Goal: Find specific page/section: Find specific page/section

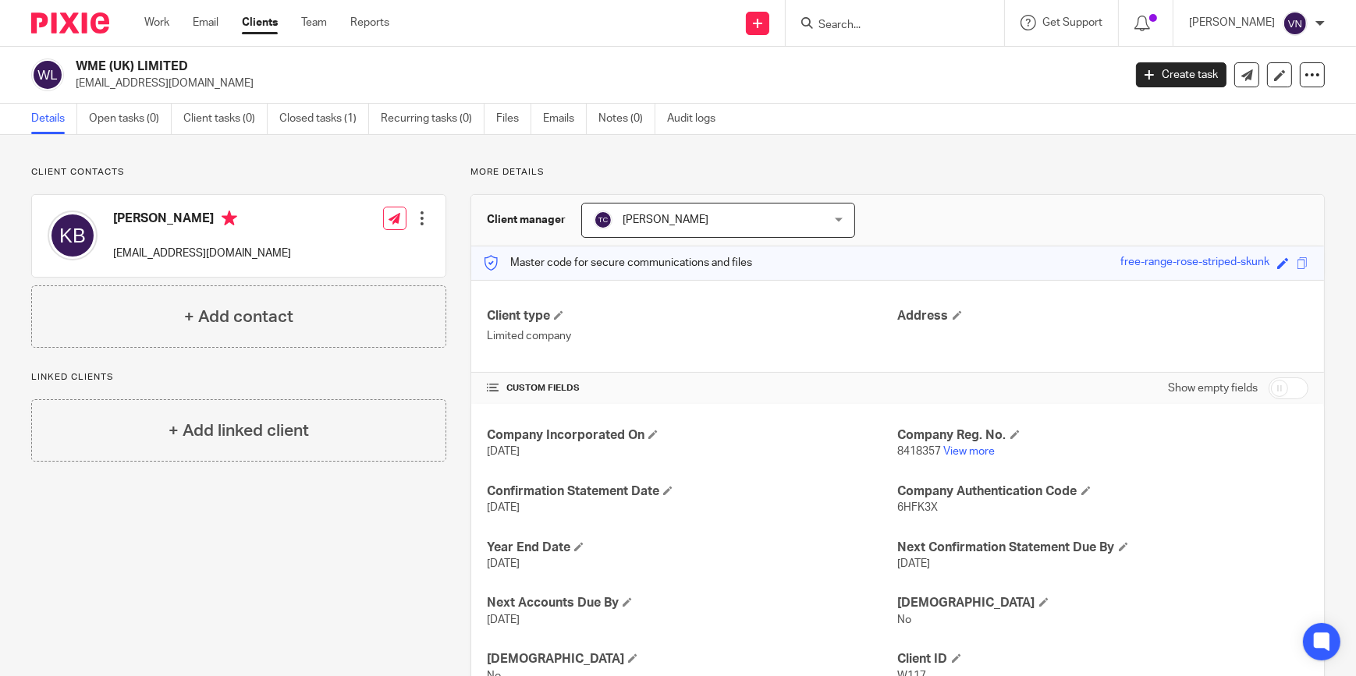
click at [919, 23] on input "Search" at bounding box center [887, 26] width 140 height 14
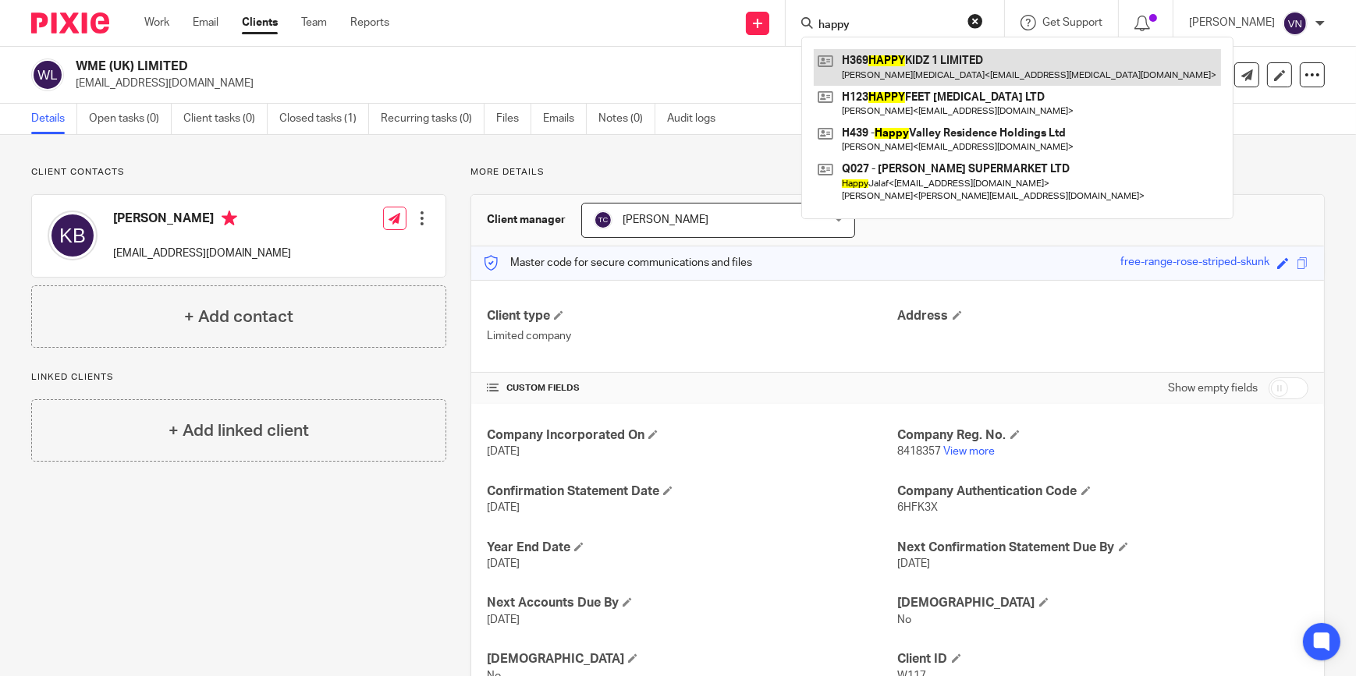
type input "happy"
click at [933, 58] on link at bounding box center [1017, 67] width 407 height 36
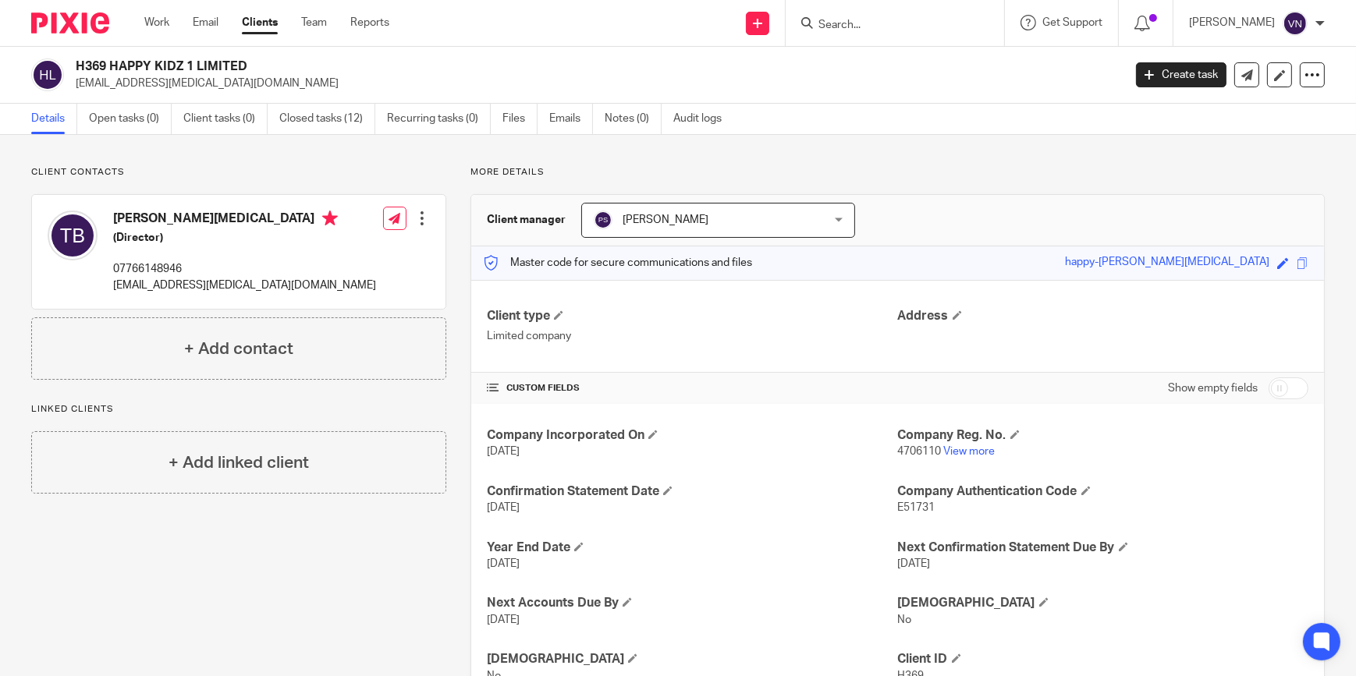
click at [913, 15] on form at bounding box center [900, 23] width 166 height 20
click at [915, 20] on input "Search" at bounding box center [887, 26] width 140 height 14
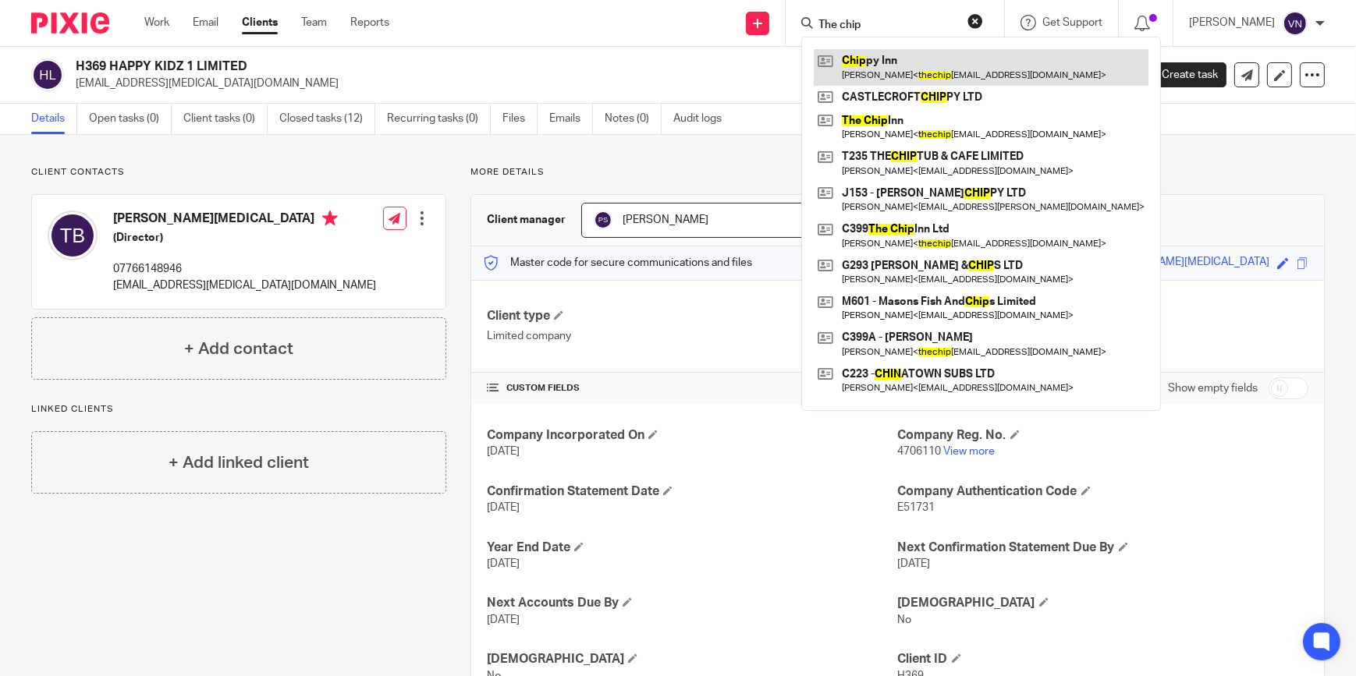
type input "The chip"
click at [963, 70] on link at bounding box center [981, 67] width 335 height 36
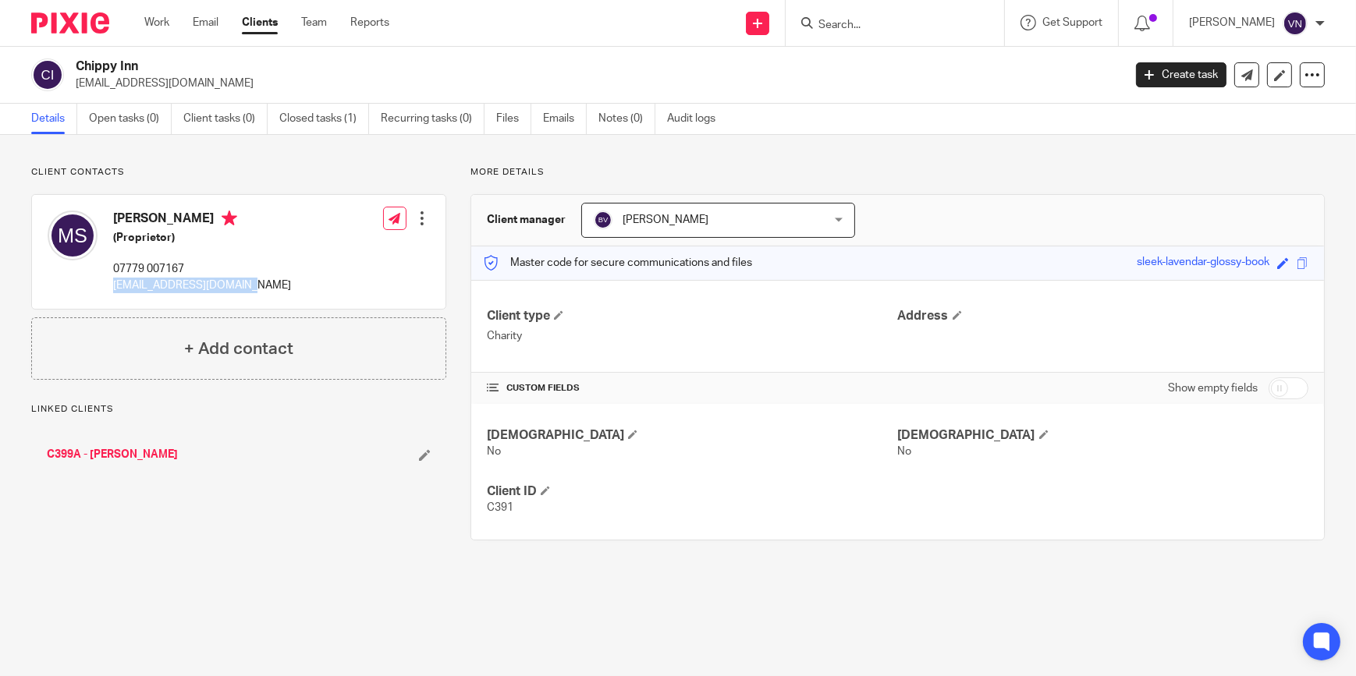
drag, startPoint x: 256, startPoint y: 286, endPoint x: 106, endPoint y: 283, distance: 149.8
click at [106, 283] on div "Manjit Singh (Proprietor) 07779 007167 thechipinn425@gmail.com Edit contact Cre…" at bounding box center [238, 252] width 413 height 114
copy p "thechipinn425@gmail.com"
click at [888, 27] on input "Search" at bounding box center [887, 26] width 140 height 14
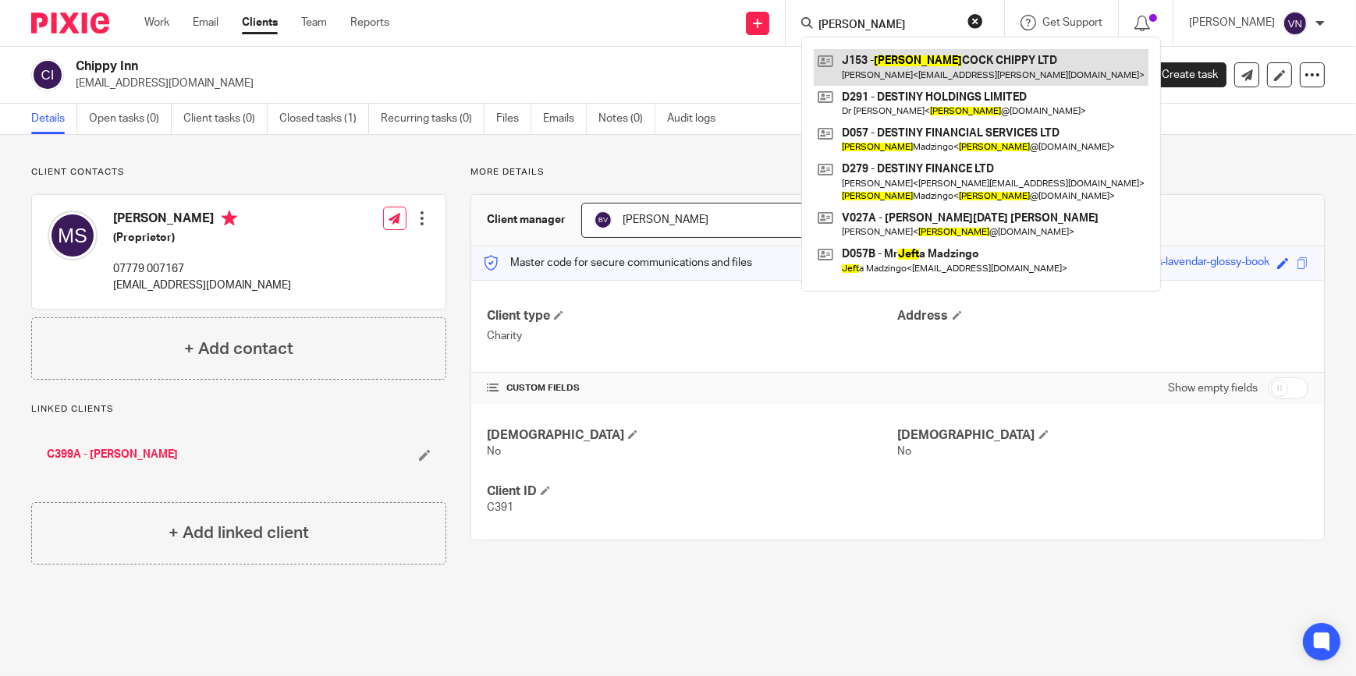
type input "Jeff"
click at [1021, 66] on link at bounding box center [981, 67] width 335 height 36
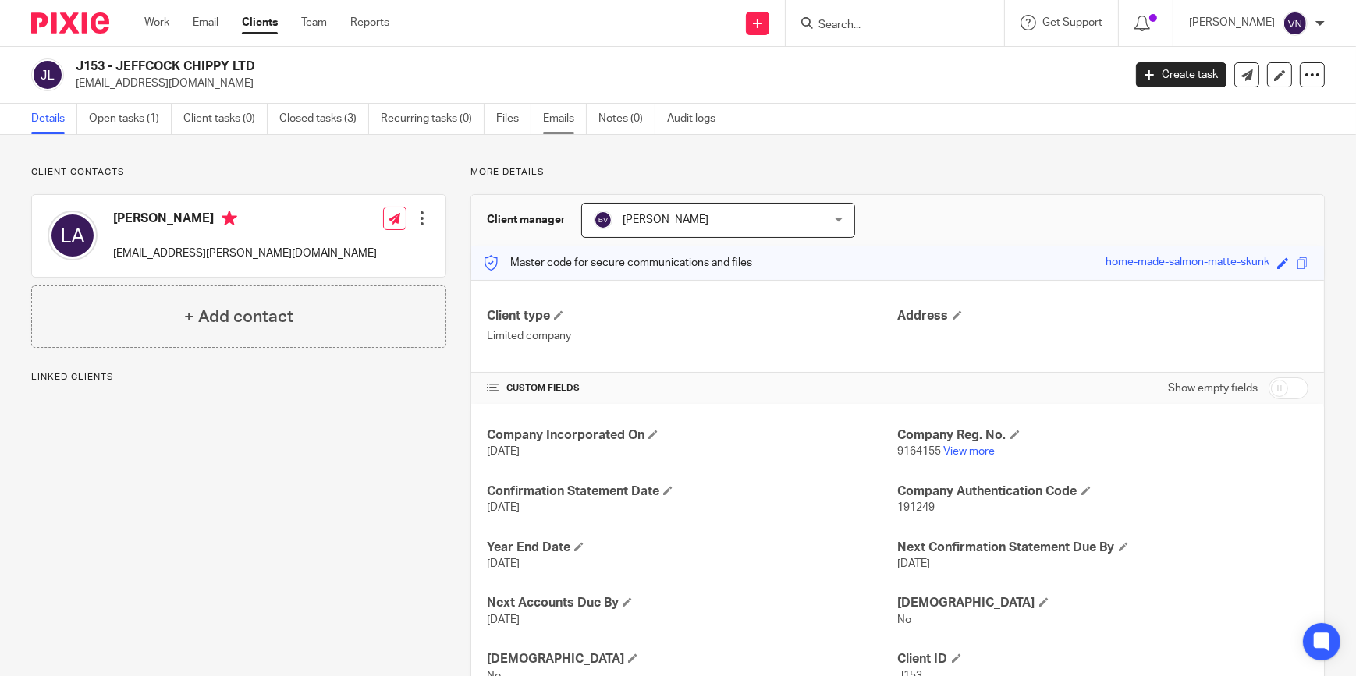
click at [562, 119] on link "Emails" at bounding box center [565, 119] width 44 height 30
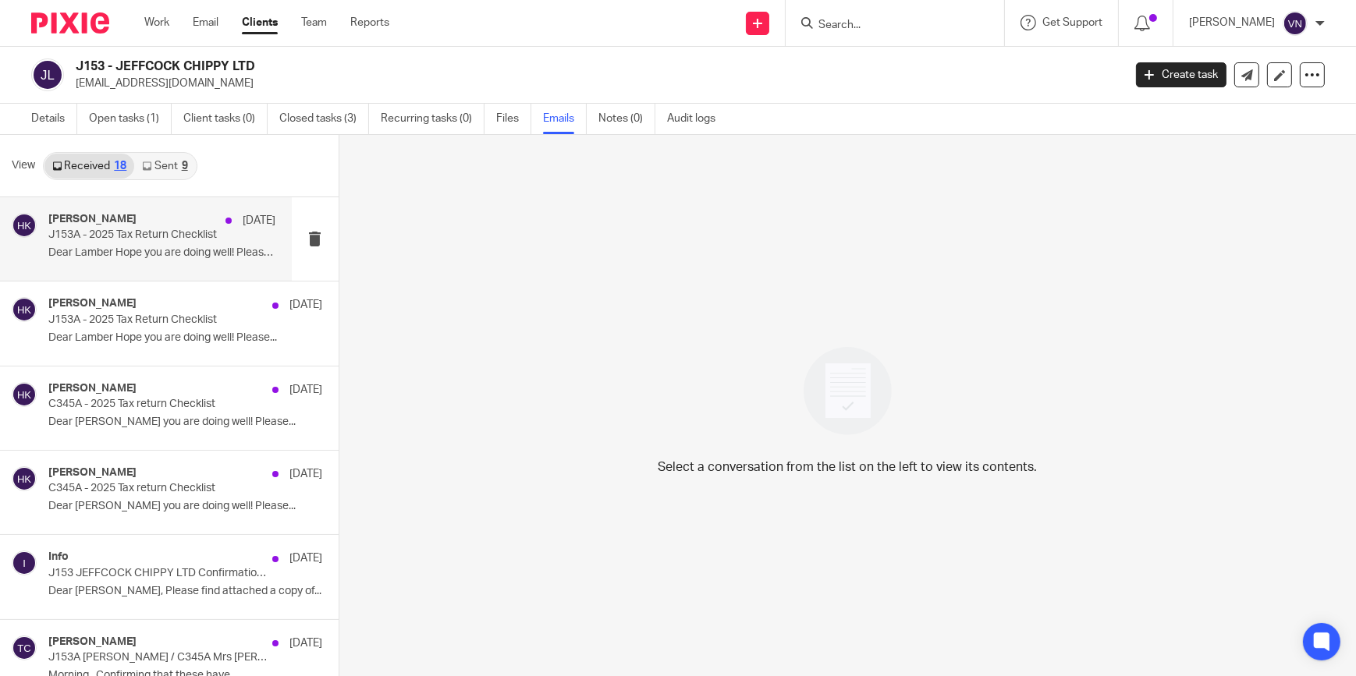
click at [139, 255] on p "Dear Lamber Hope you are doing well! Please..." at bounding box center [162, 252] width 228 height 13
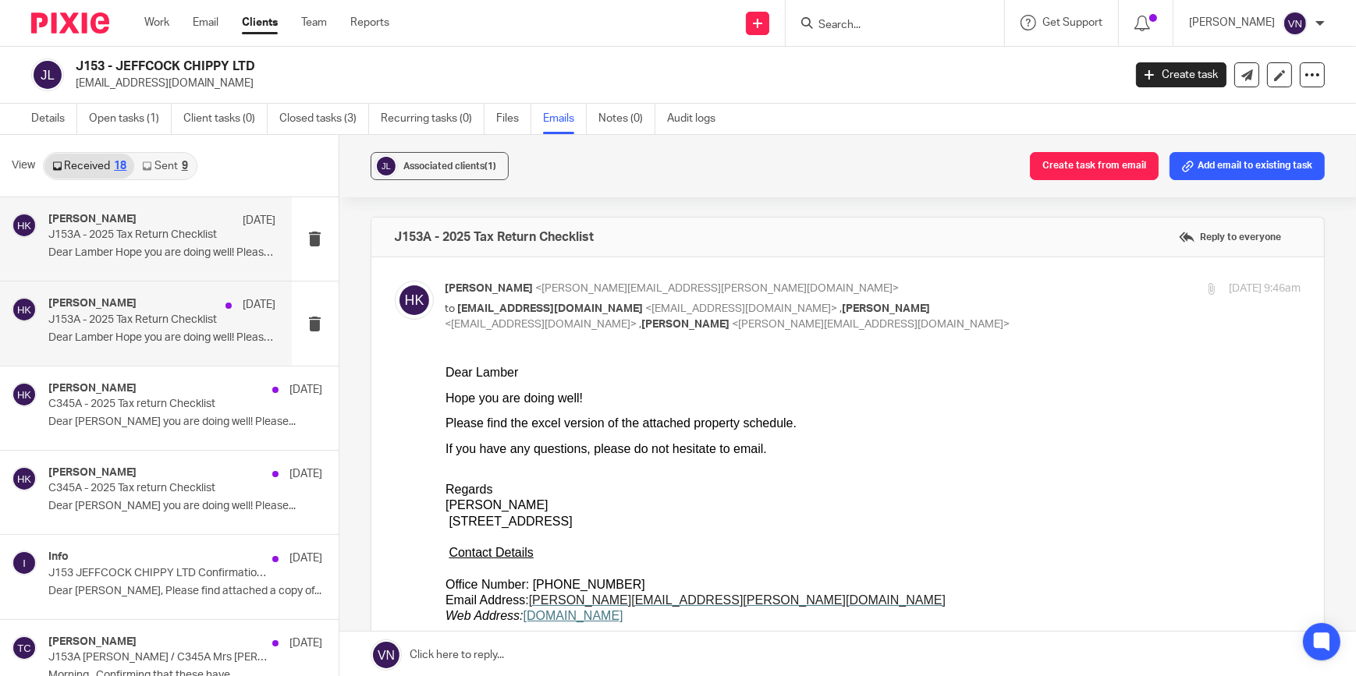
click at [148, 328] on div "Harpreet Kaur 16 May J153A - 2025 Tax Return Checklist Dear Lamber Hope you are…" at bounding box center [162, 323] width 228 height 52
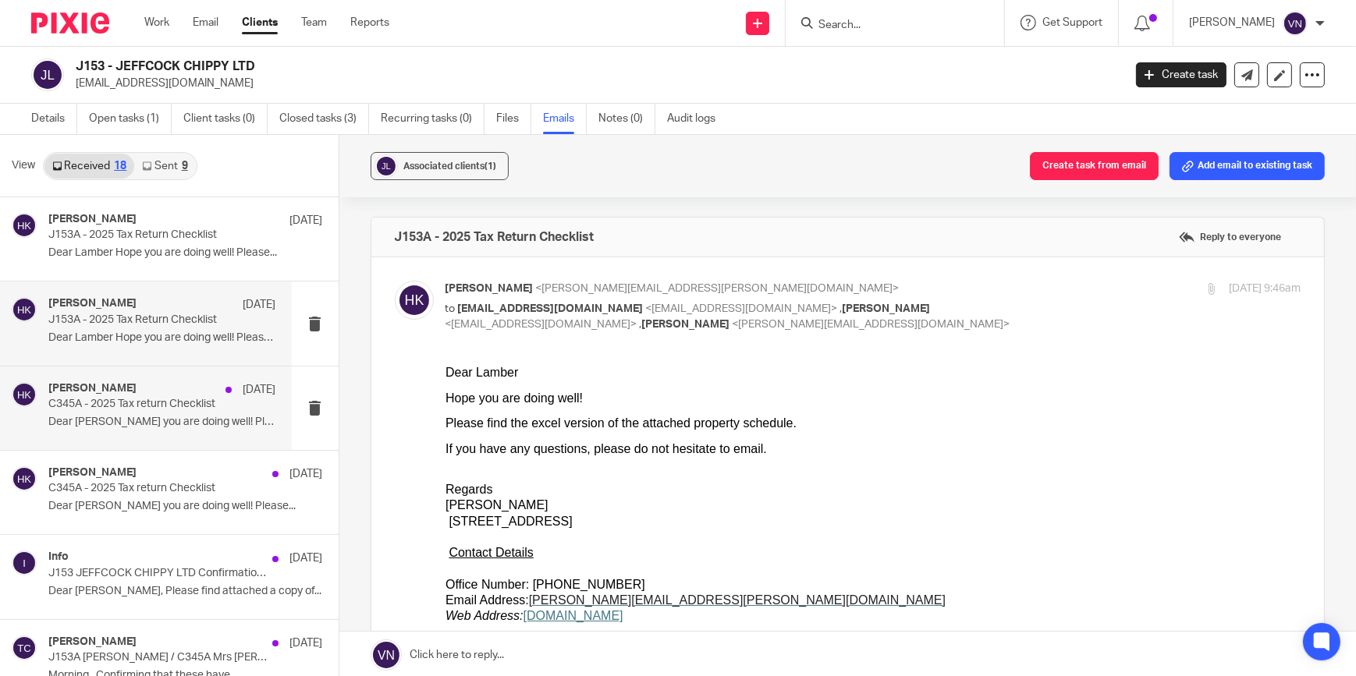
click at [164, 413] on div "Harpreet Kaur 16 May C345A - 2025 Tax return Checklist Dear Balbir Hope you are…" at bounding box center [162, 408] width 228 height 52
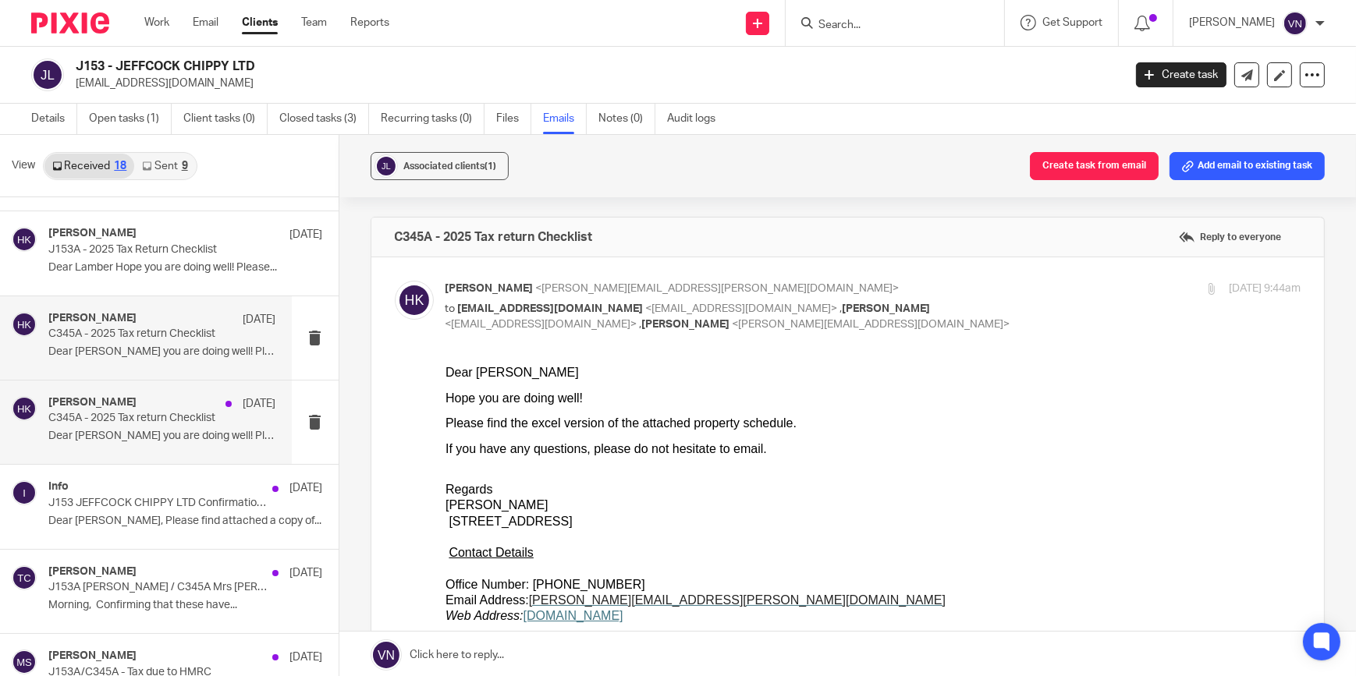
click at [164, 413] on p "C345A - 2025 Tax return Checklist" at bounding box center [139, 418] width 182 height 13
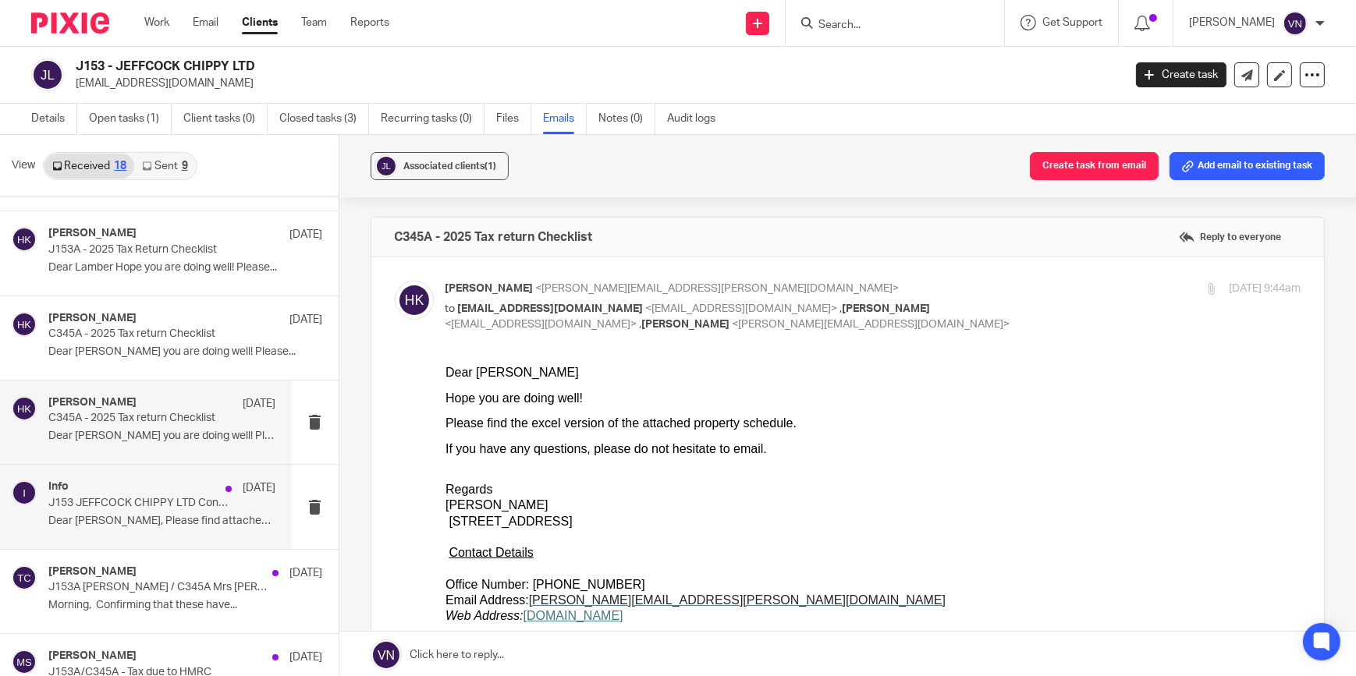
click at [145, 475] on div "Info 18 Mar J153 JEFFCOCK CHIPPY LTD Confirmation Statement Dear Lamber, Please…" at bounding box center [146, 506] width 292 height 83
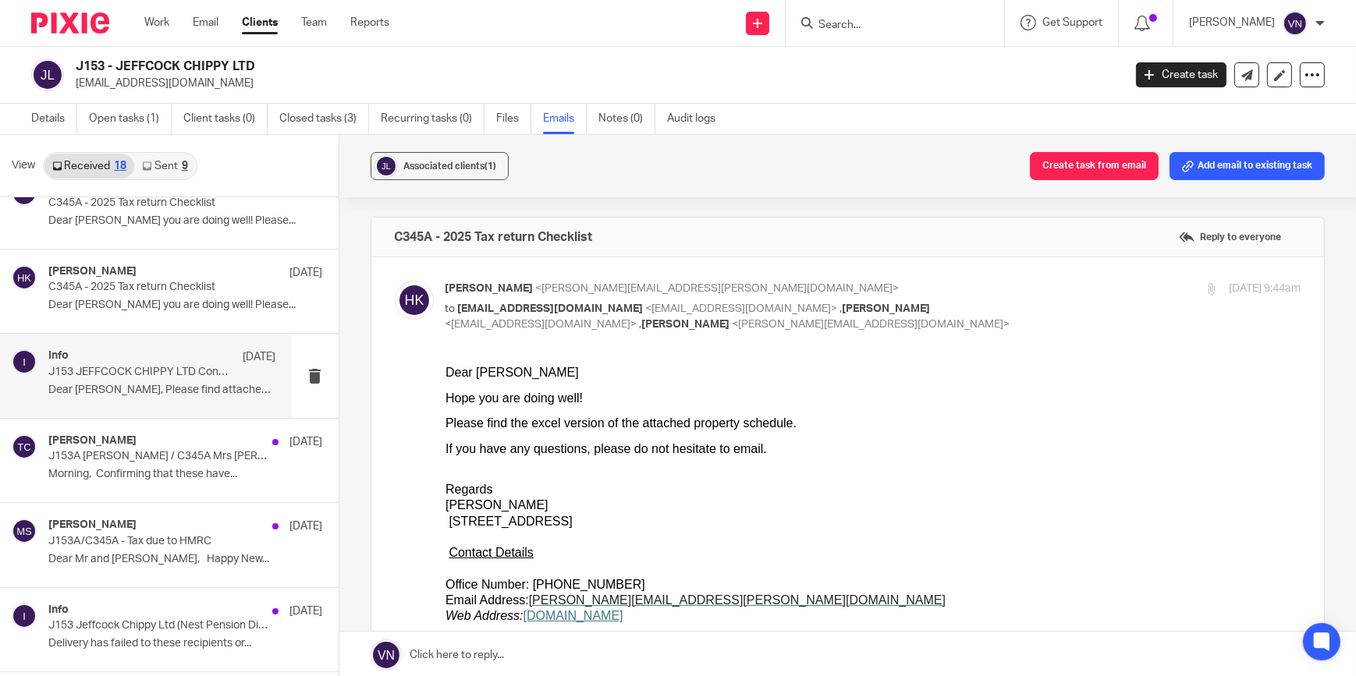
scroll to position [212, 0]
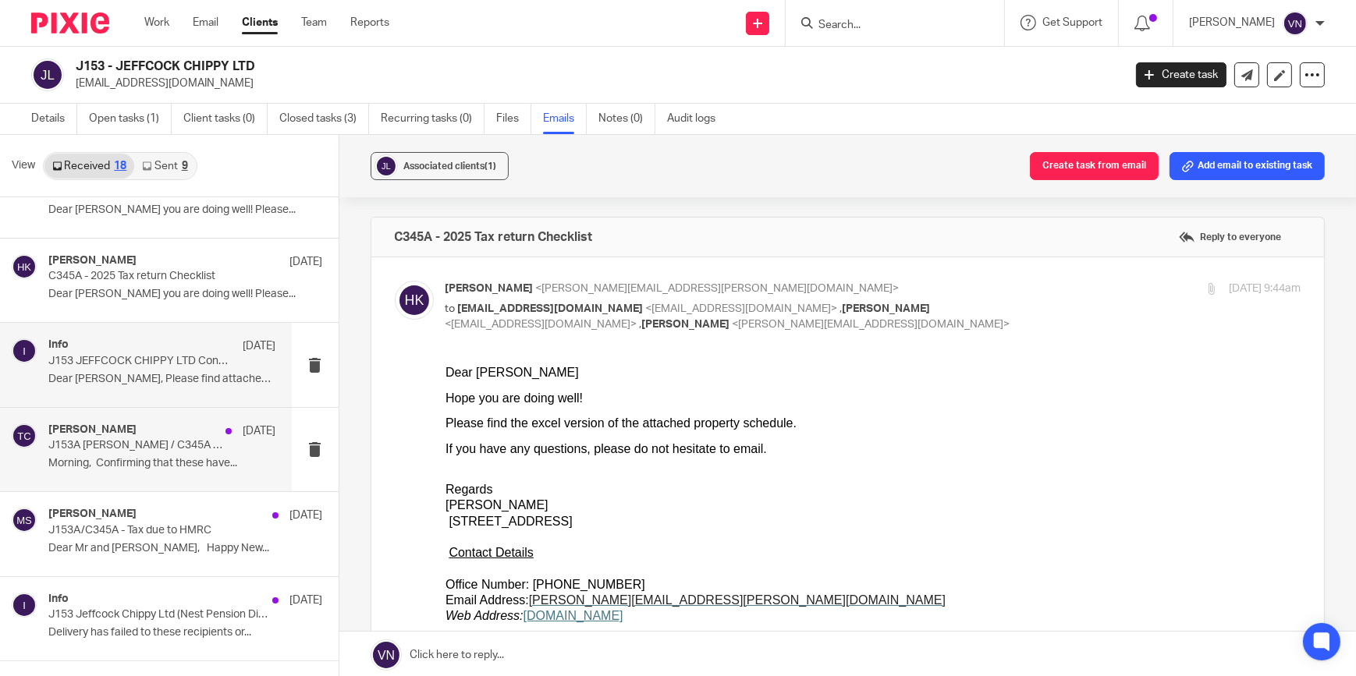
click at [142, 459] on p "Morning, Confirming that these have..." at bounding box center [162, 463] width 228 height 13
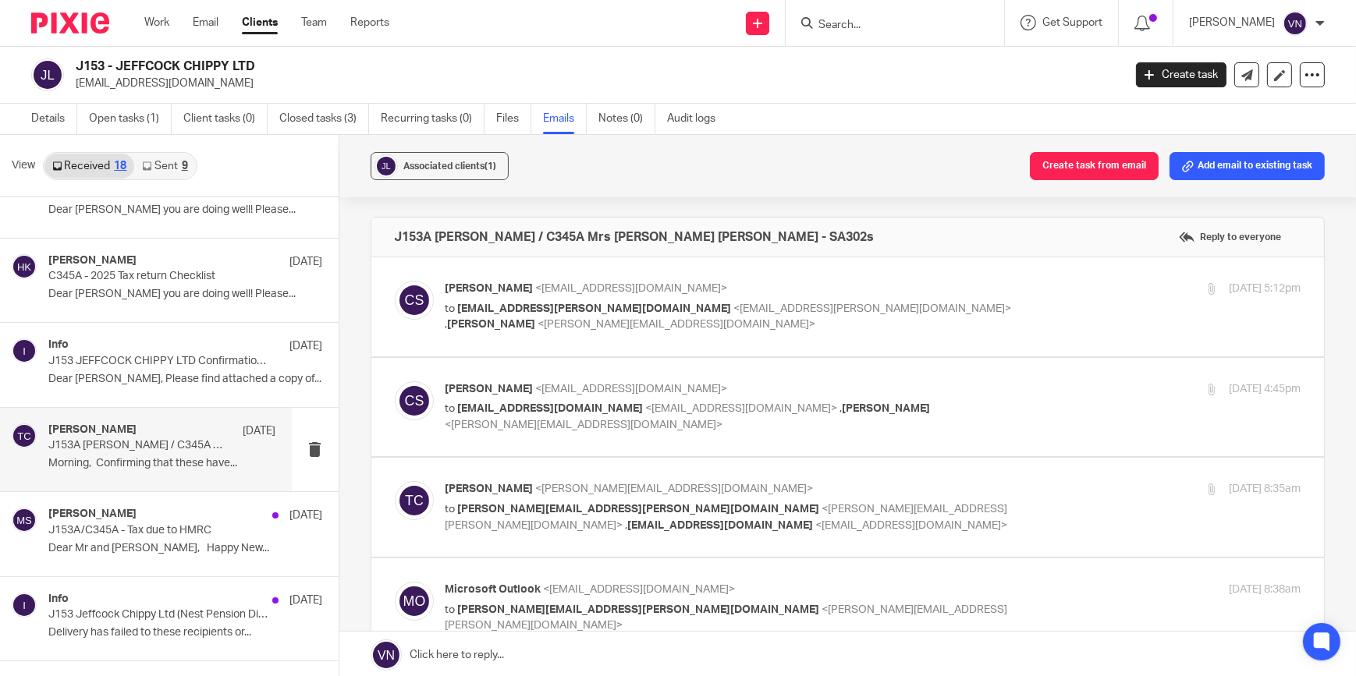
scroll to position [0, 0]
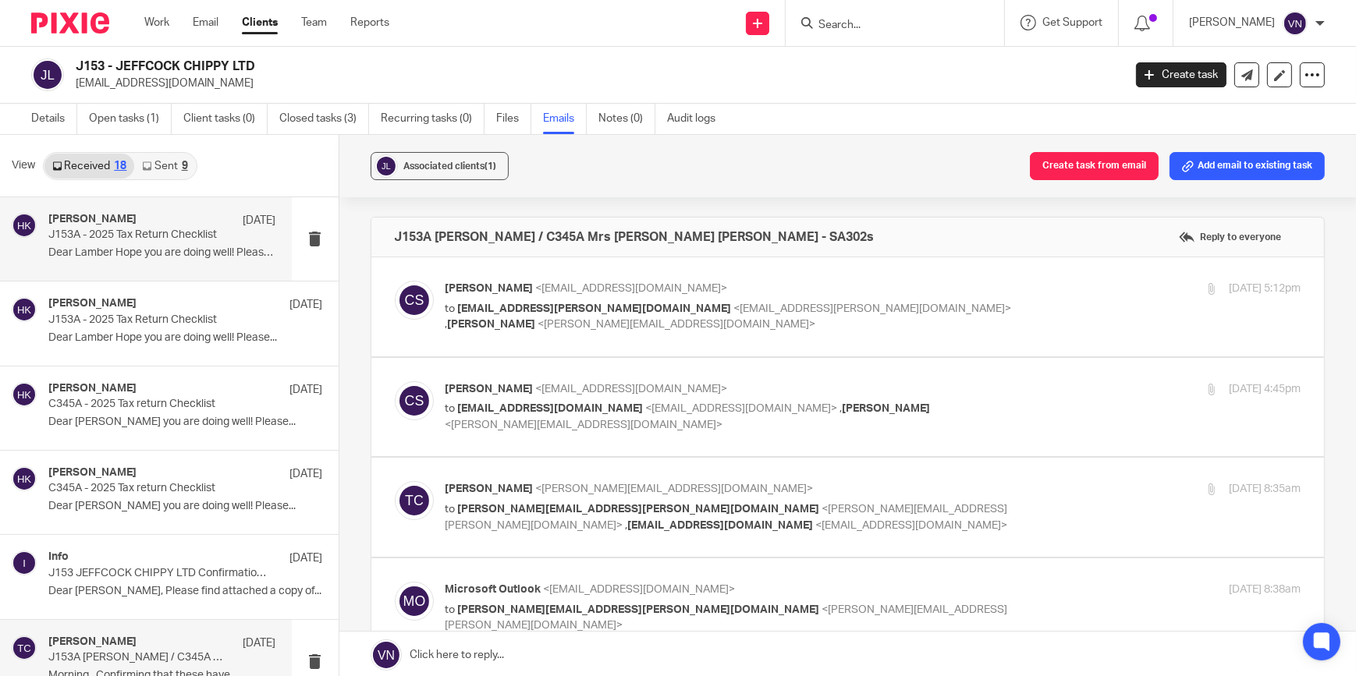
click at [172, 244] on div "Harpreet Kaur 16 May J153A - 2025 Tax Return Checklist Dear Lamber Hope you are…" at bounding box center [162, 239] width 228 height 52
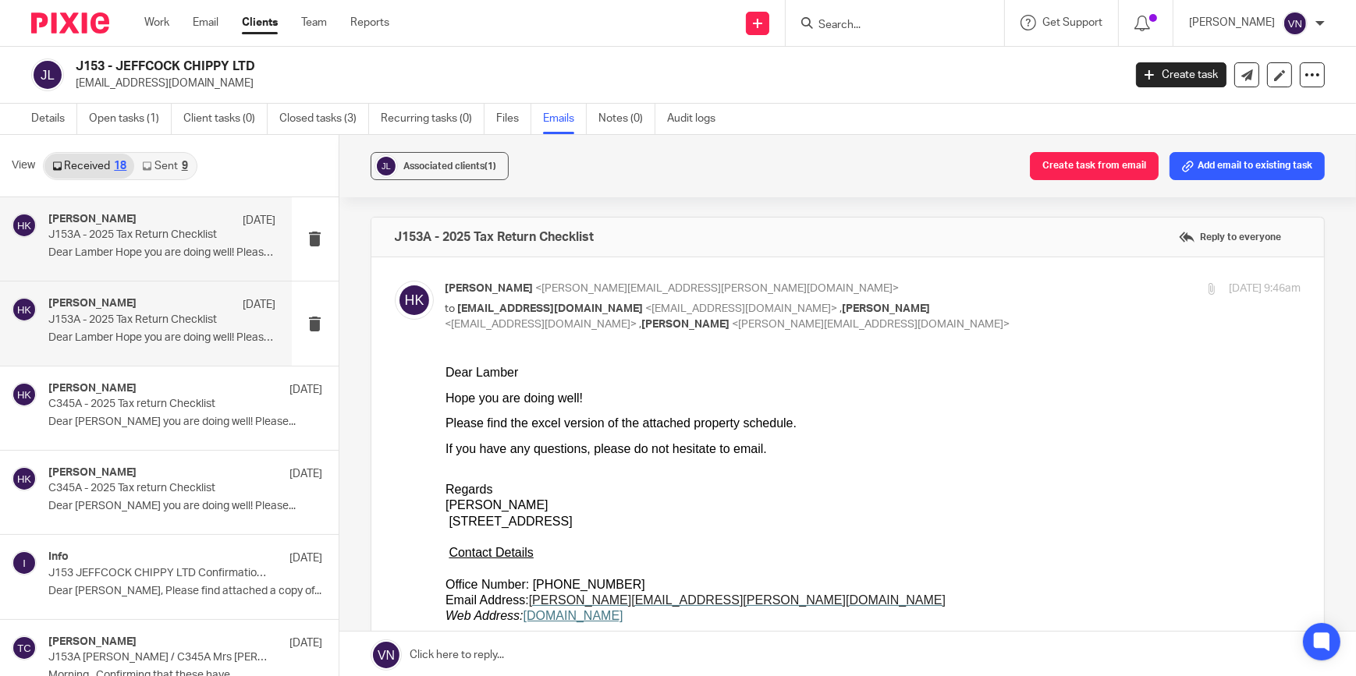
click at [179, 296] on div "Harpreet Kaur 16 May J153A - 2025 Tax Return Checklist Dear Lamber Hope you are…" at bounding box center [146, 323] width 292 height 83
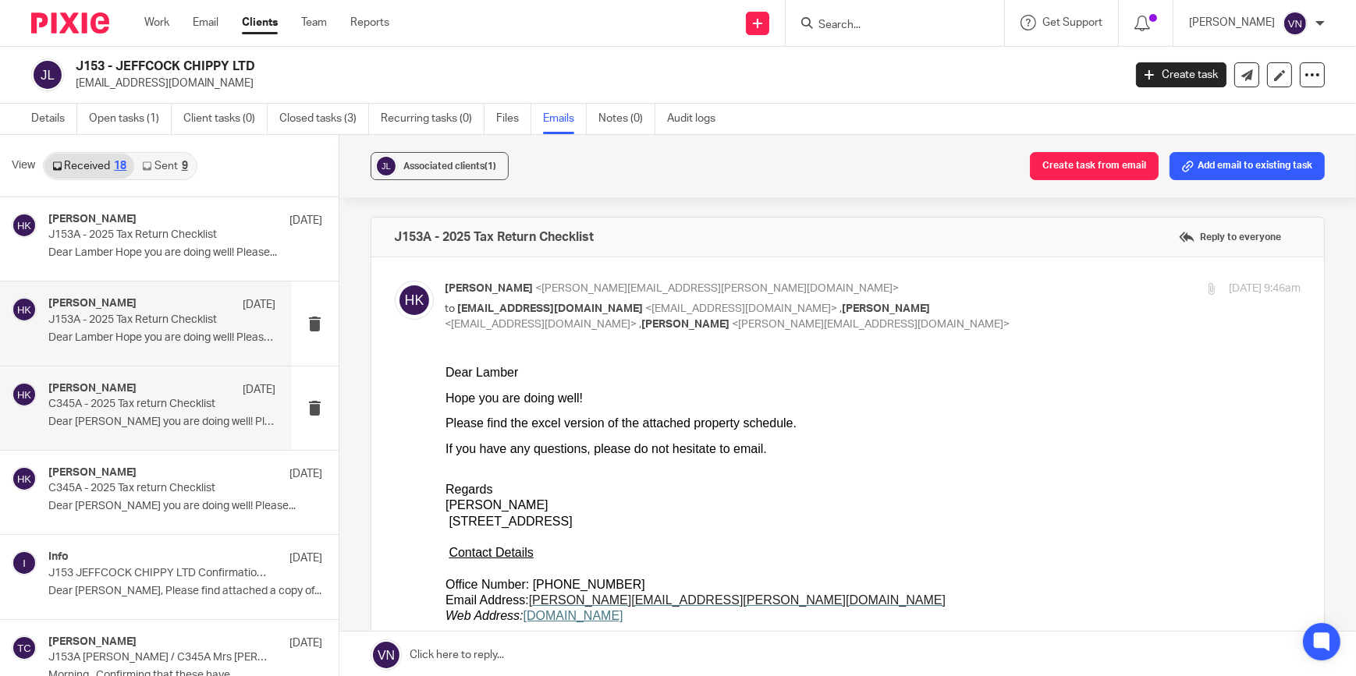
click at [174, 375] on div "Harpreet Kaur 16 May C345A - 2025 Tax return Checklist Dear Balbir Hope you are…" at bounding box center [146, 408] width 292 height 83
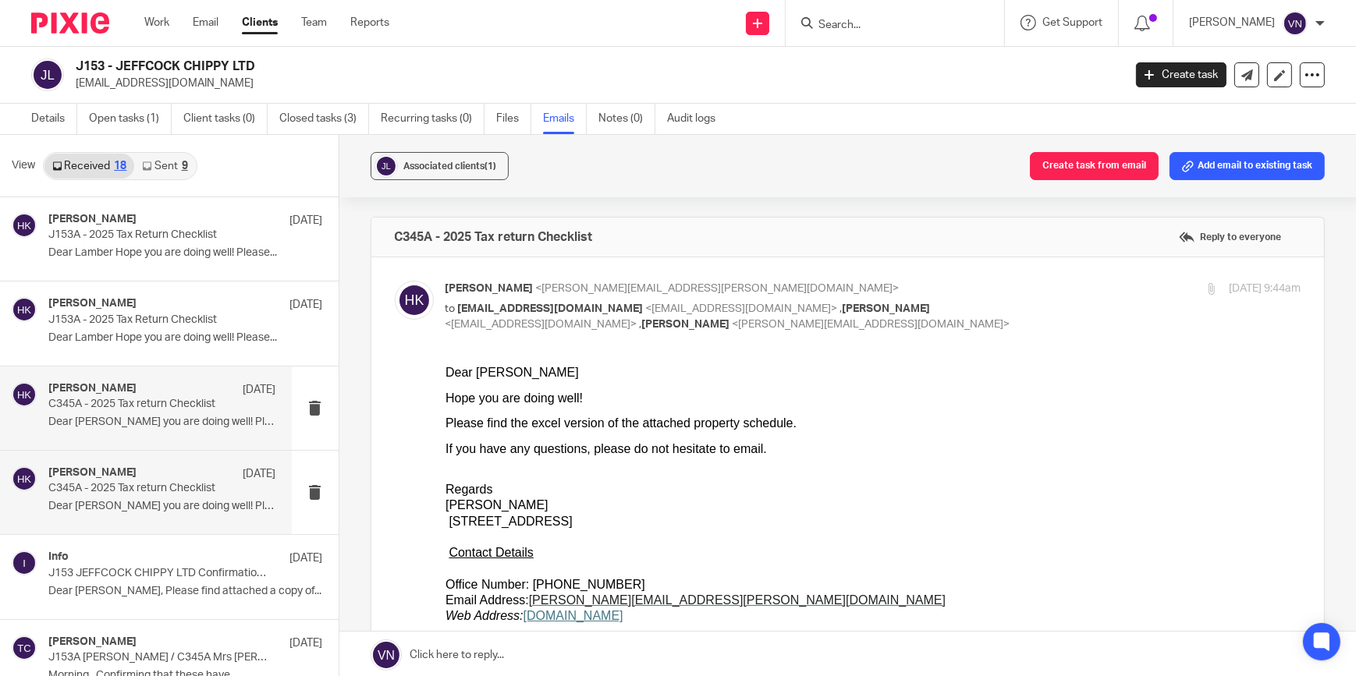
click at [159, 451] on div "Harpreet Kaur 16 May C345A - 2025 Tax return Checklist Dear Balbir Hope you are…" at bounding box center [146, 492] width 292 height 83
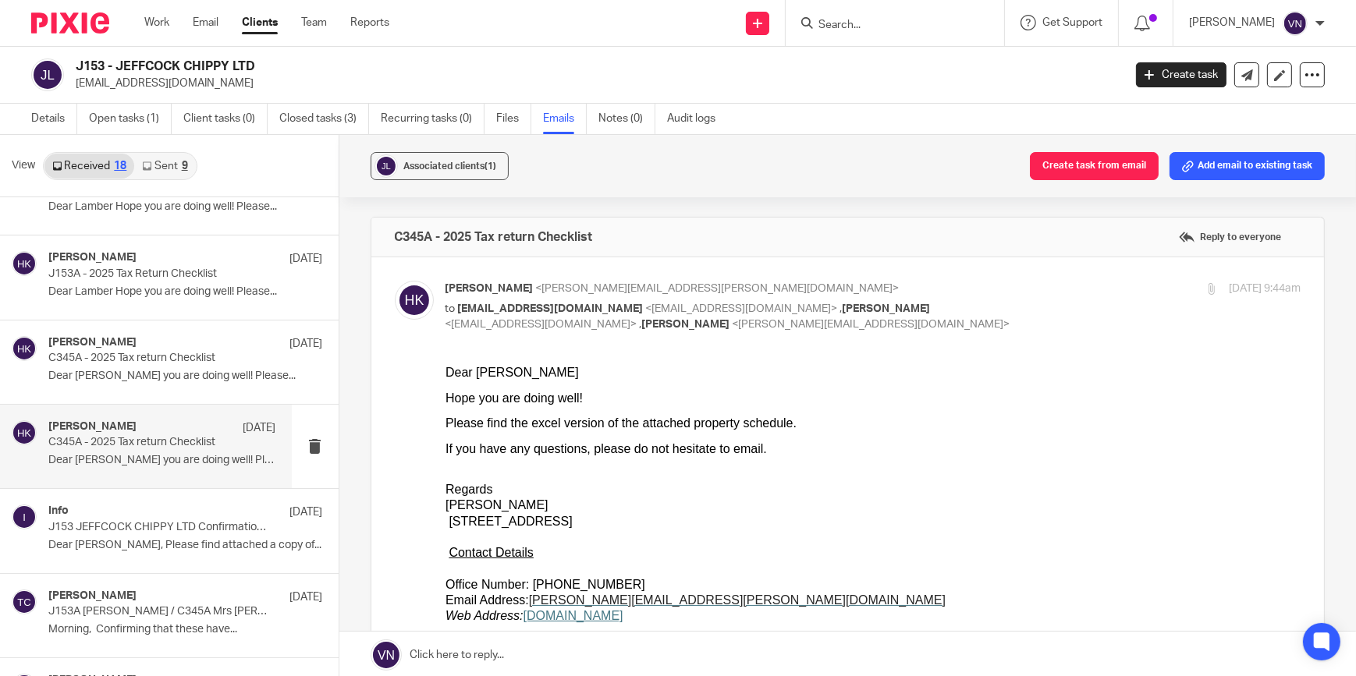
scroll to position [70, 0]
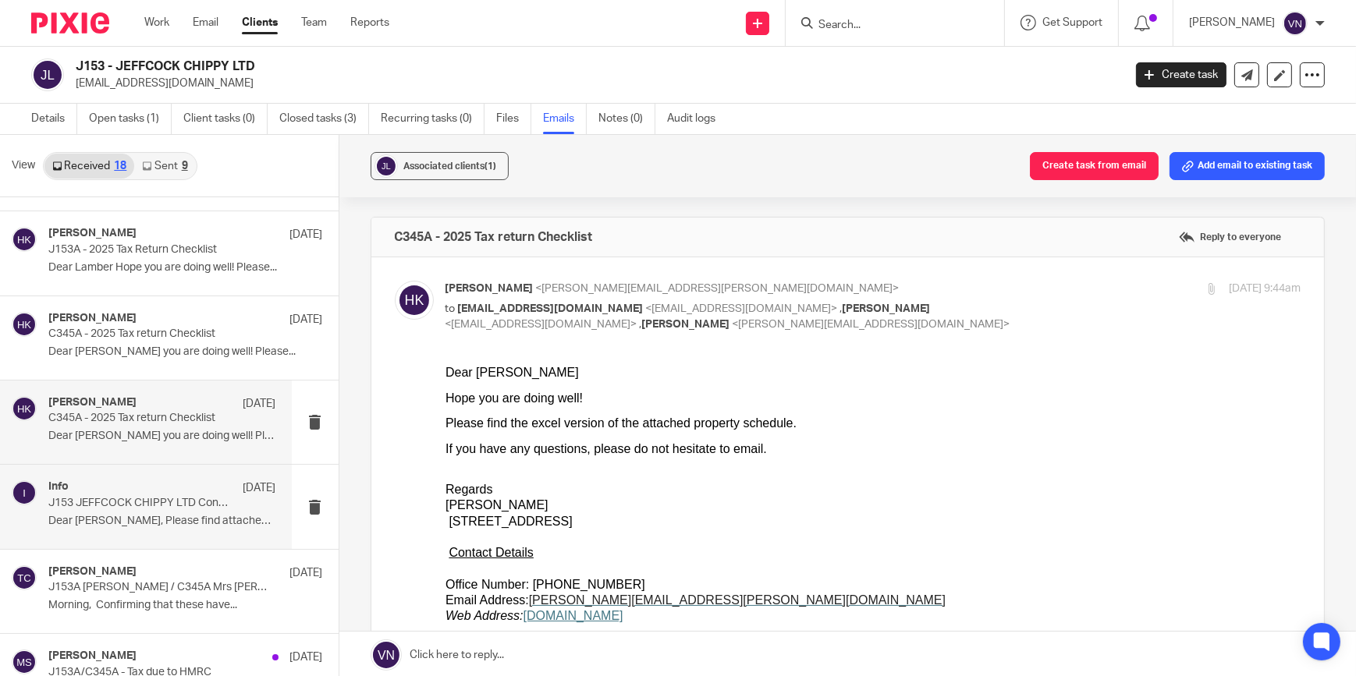
click at [150, 475] on div "Info 18 Mar J153 JEFFCOCK CHIPPY LTD Confirmation Statement Dear Lamber, Please…" at bounding box center [146, 506] width 292 height 83
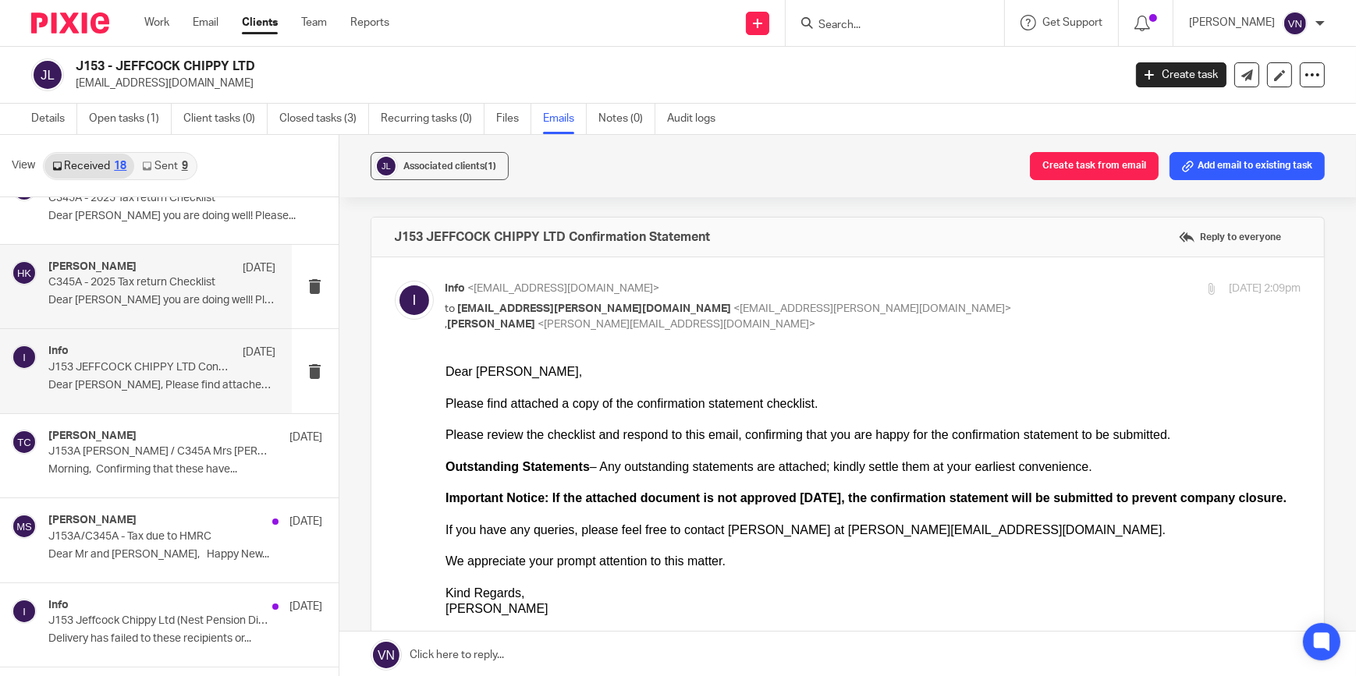
scroll to position [212, 0]
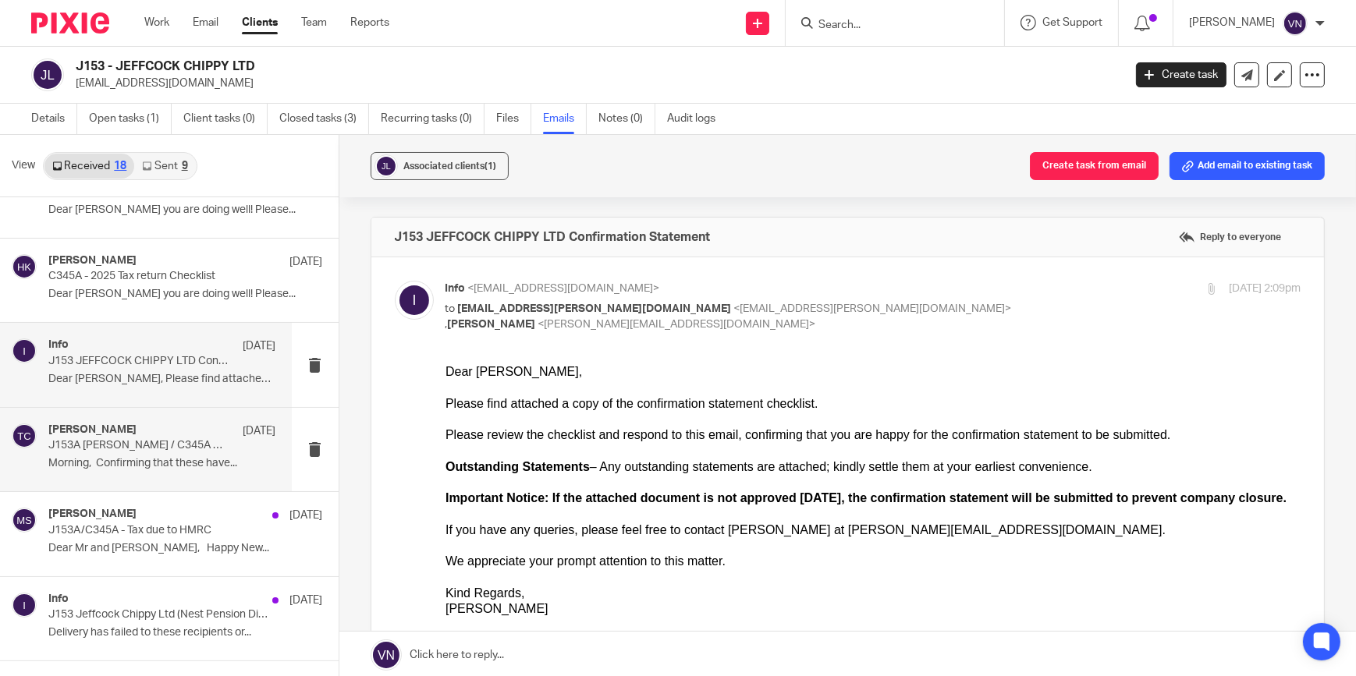
click at [140, 448] on p "J153A Mr Lamber Singh Athwal / C345A Mrs Balbir Kaur Athwal - SA302s" at bounding box center [139, 445] width 182 height 13
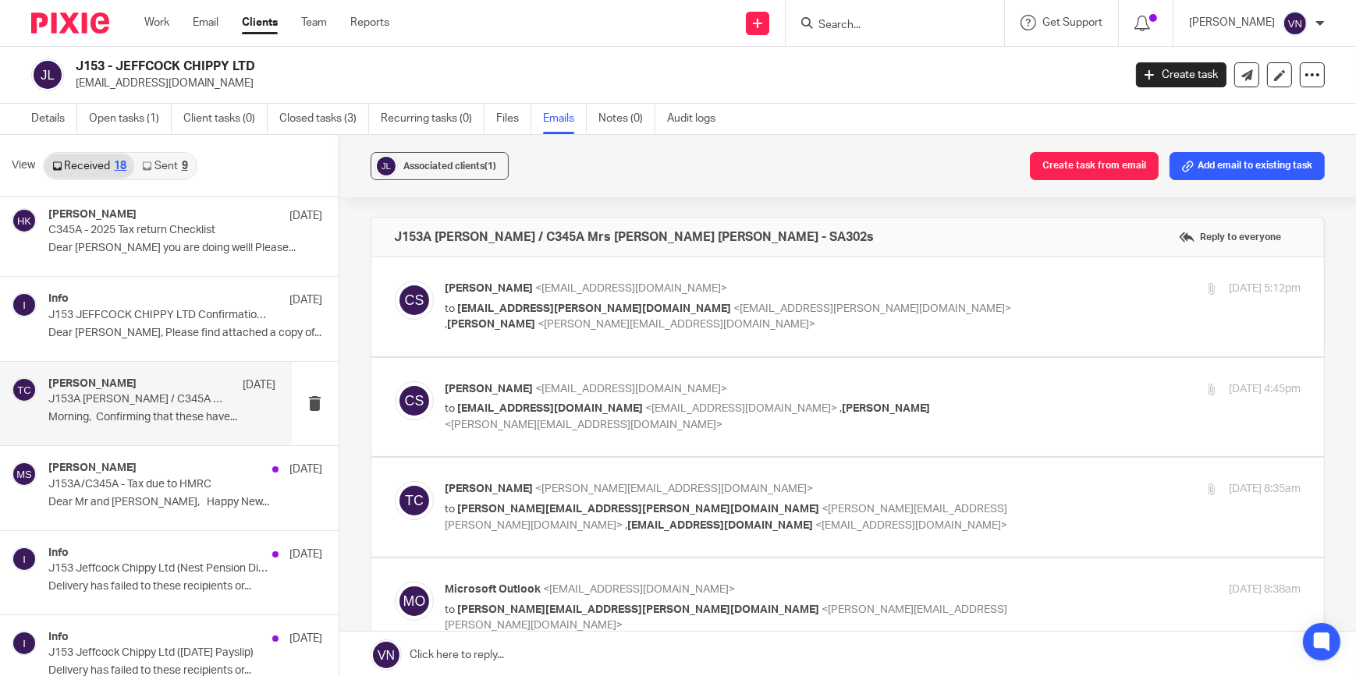
scroll to position [283, 0]
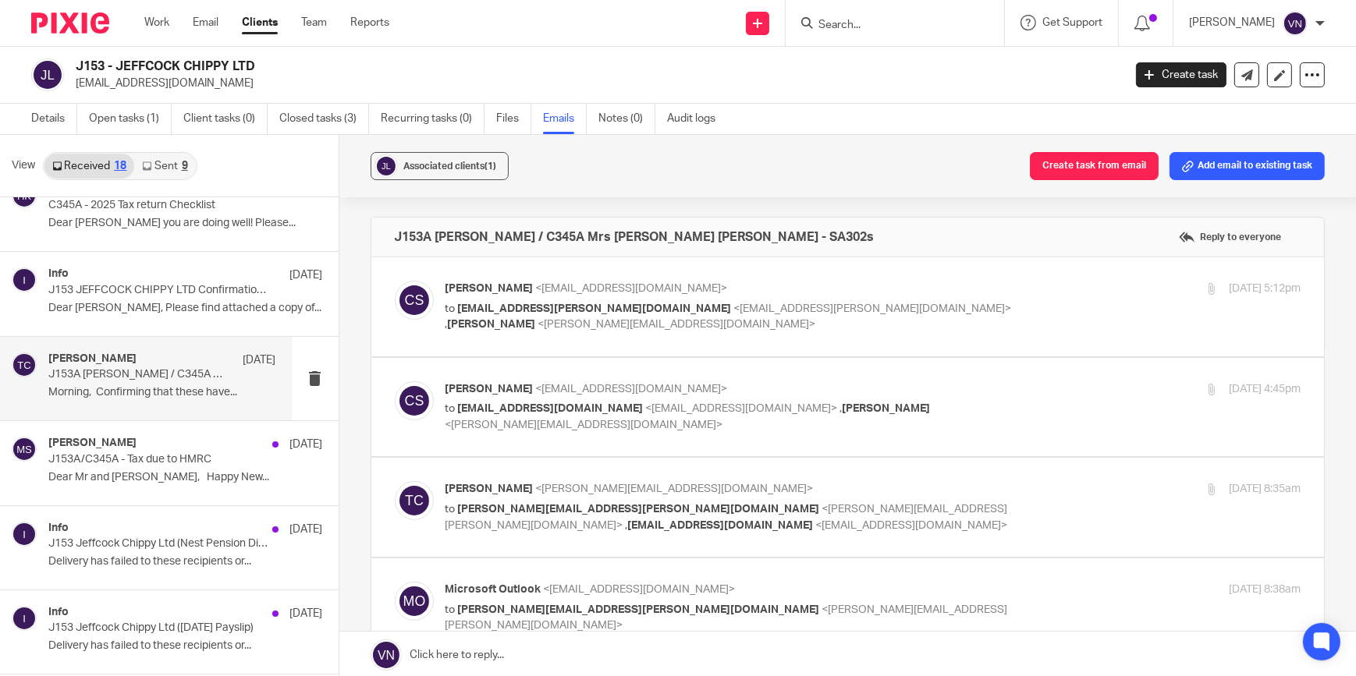
click at [608, 286] on span "<cheytan@brindleys.co.uk>" at bounding box center [632, 288] width 192 height 11
checkbox input "true"
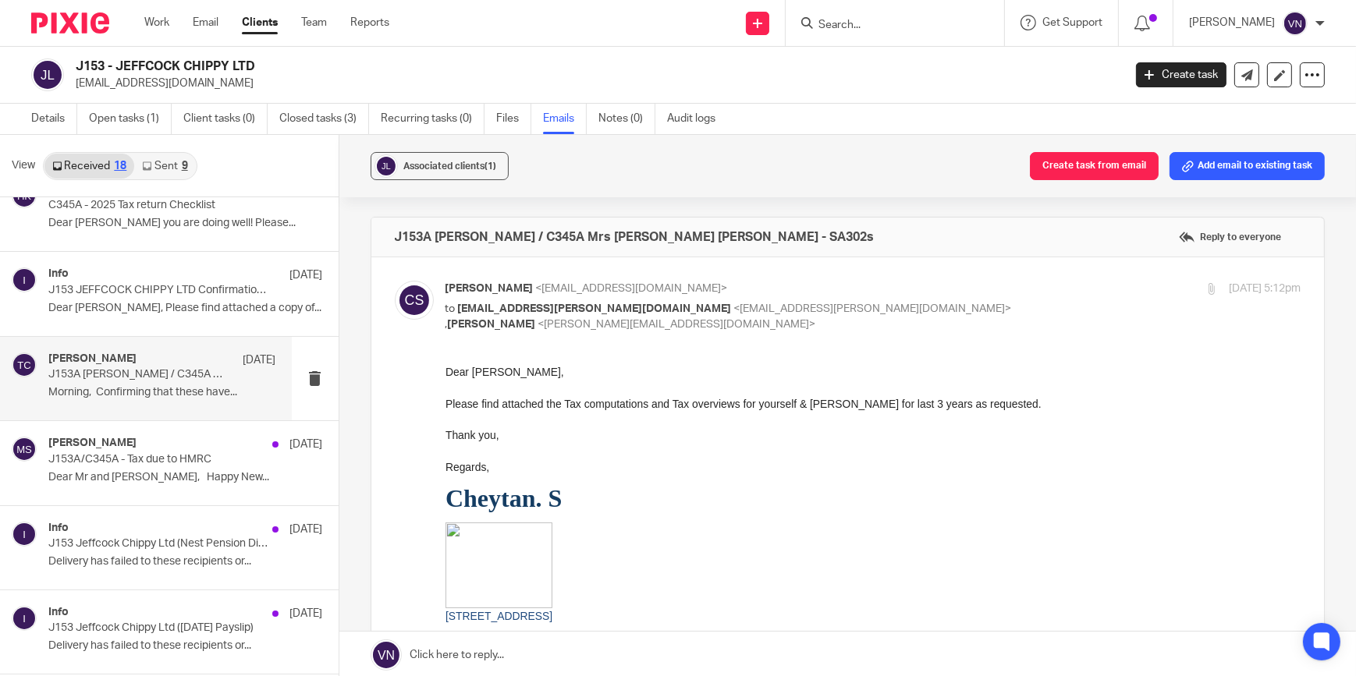
scroll to position [0, 0]
click at [154, 442] on div "Mridhula Seshadri 19 Jan 2023" at bounding box center [162, 445] width 228 height 16
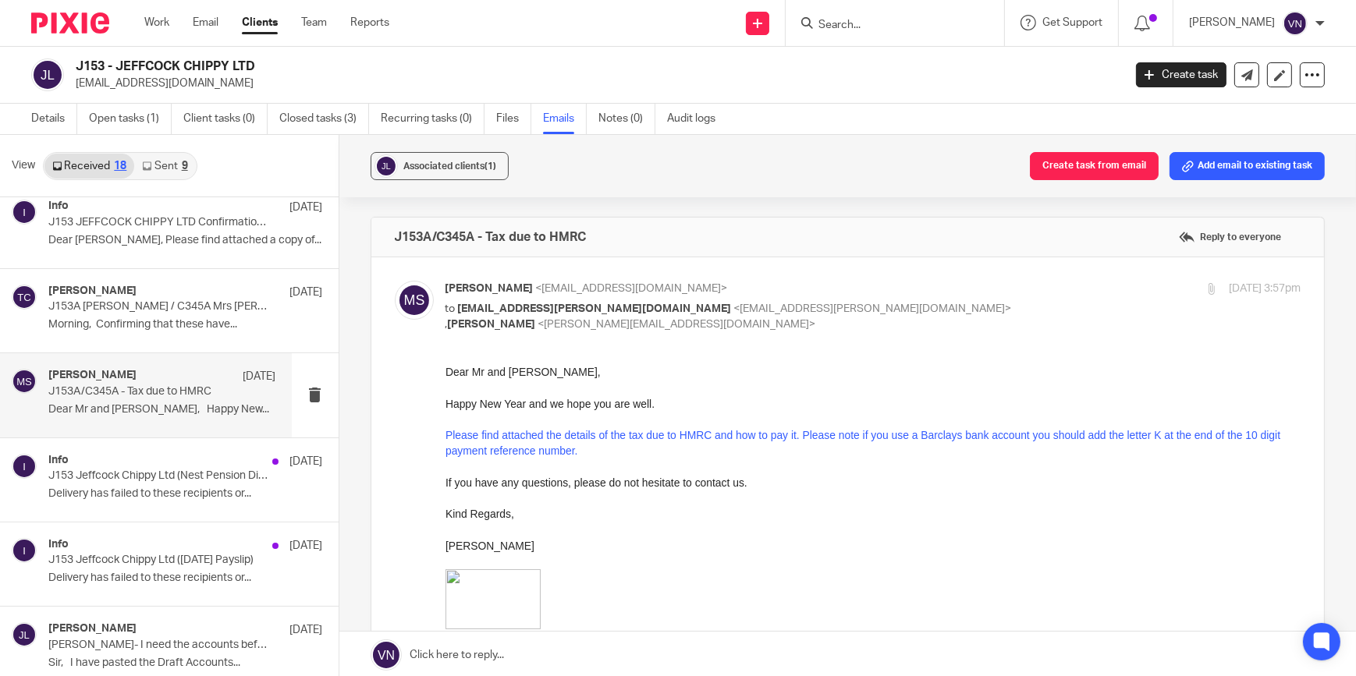
scroll to position [496, 0]
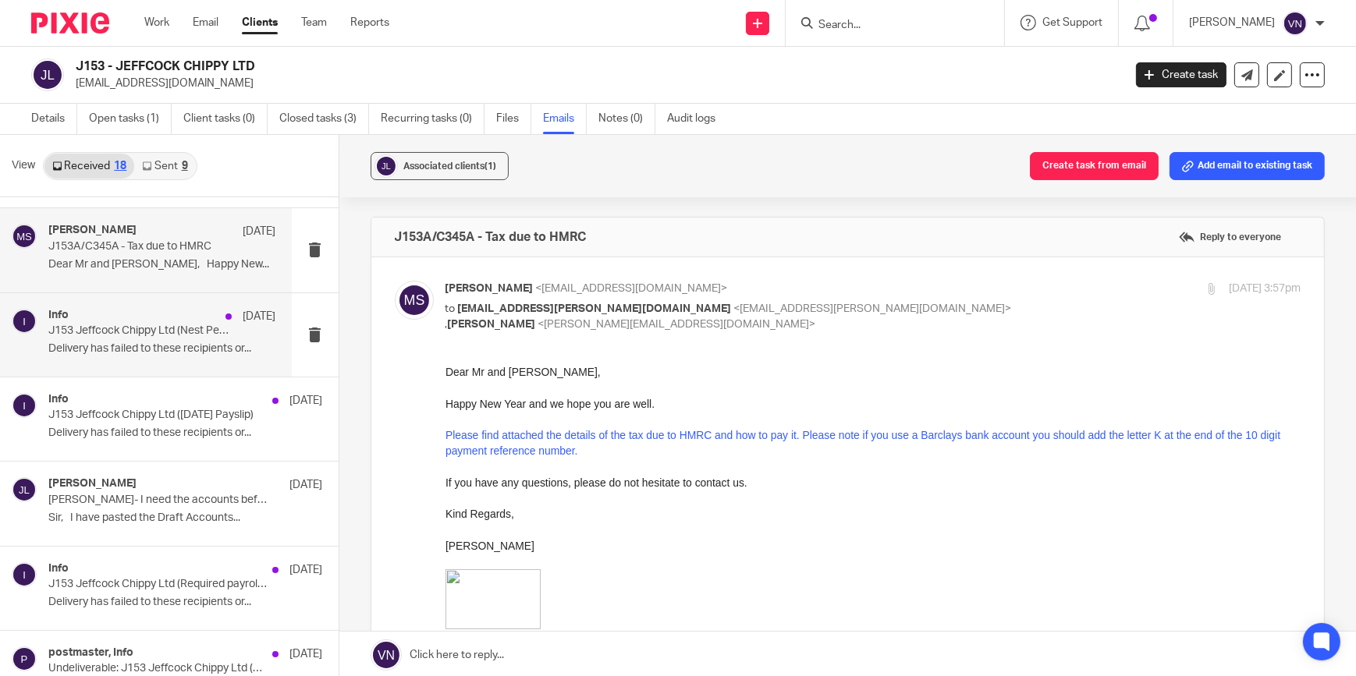
click at [154, 345] on p "Delivery has failed to these recipients or..." at bounding box center [162, 348] width 228 height 13
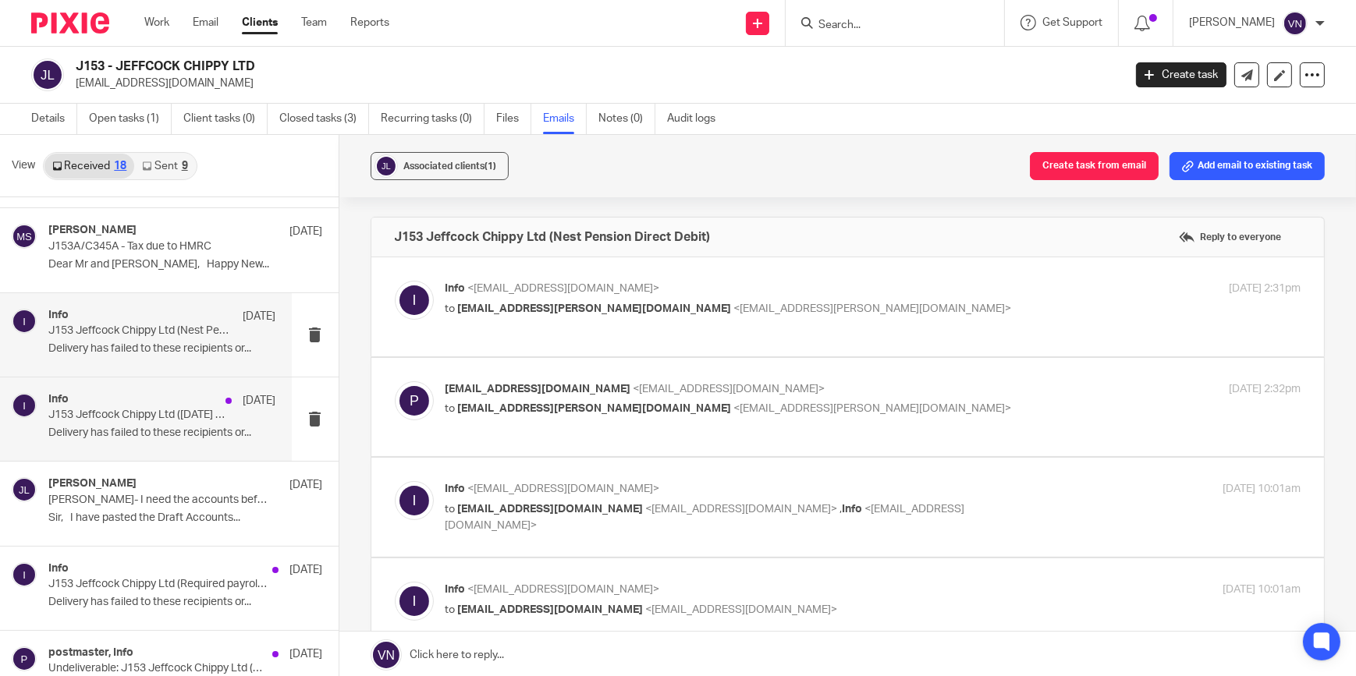
scroll to position [0, 0]
click at [152, 421] on div "Info 2 Aug 2022 J153 Jeffcock Chippy Ltd (July 2022 Payslip) Delivery has faile…" at bounding box center [162, 419] width 228 height 52
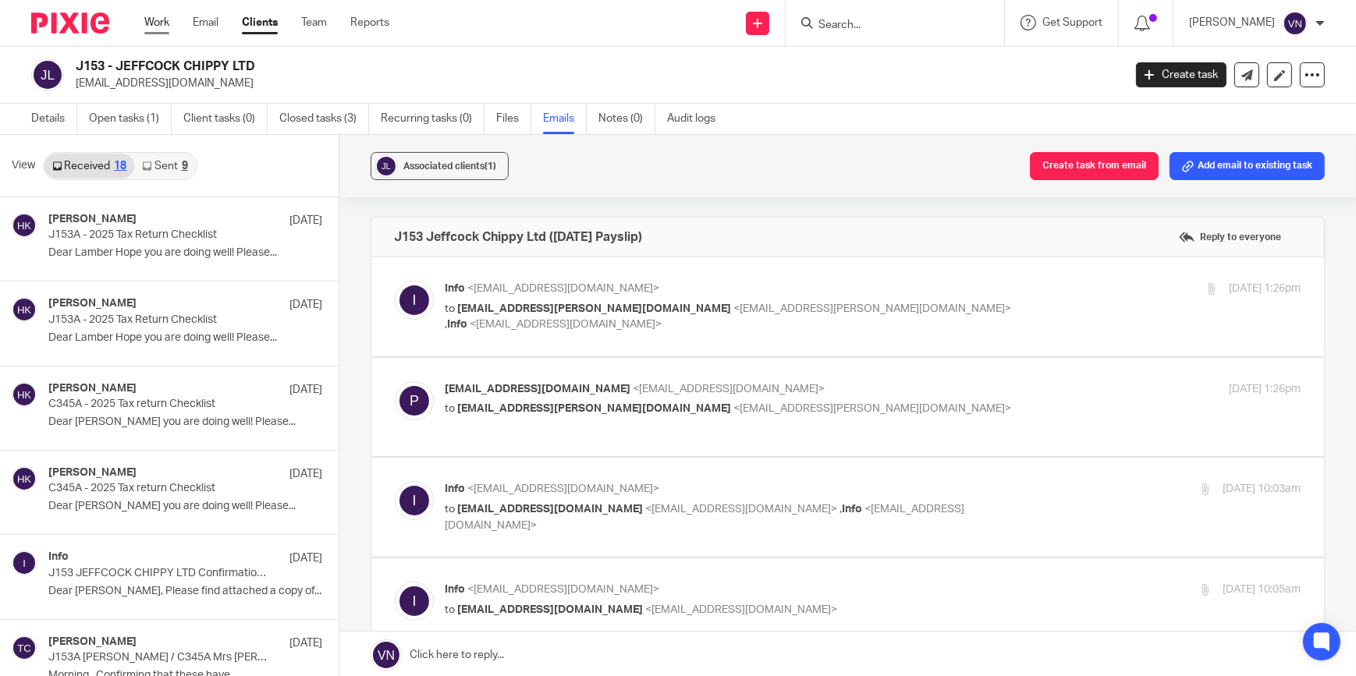
click at [151, 23] on link "Work" at bounding box center [156, 23] width 25 height 16
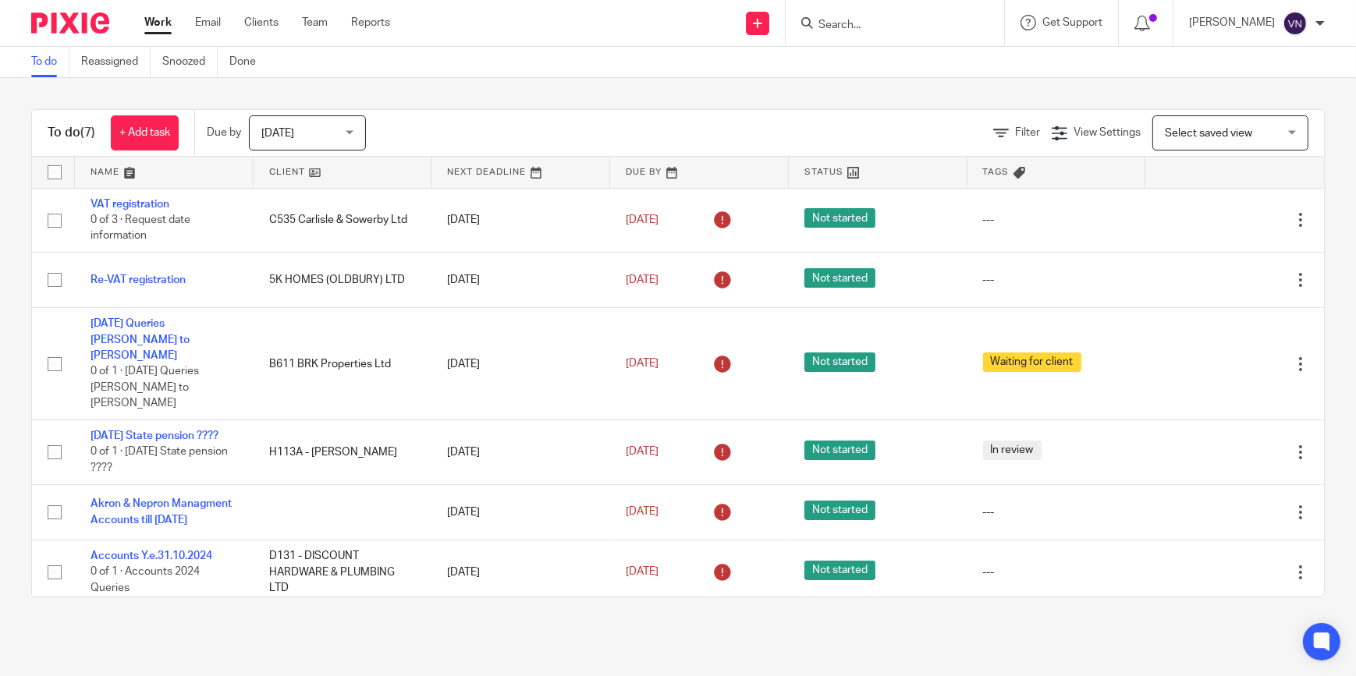
click at [167, 22] on link "Work" at bounding box center [157, 23] width 27 height 16
